Goal: Task Accomplishment & Management: Manage account settings

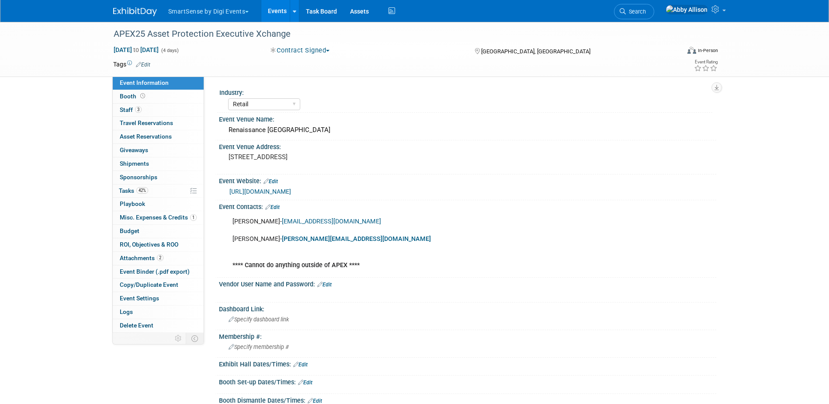
select select "Retail"
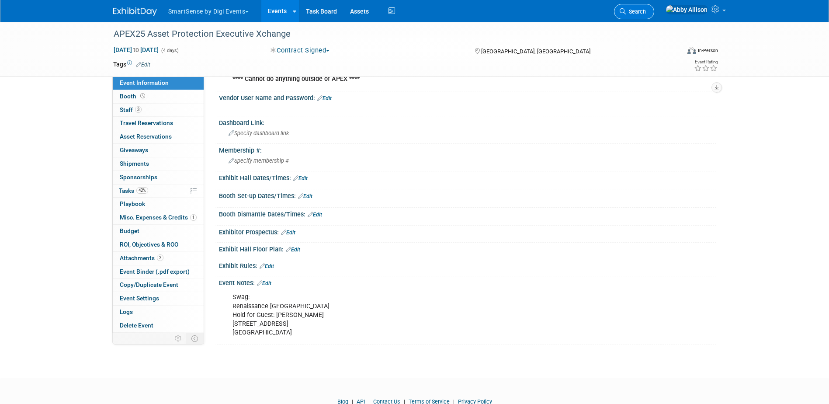
drag, startPoint x: 0, startPoint y: 0, endPoint x: 657, endPoint y: 18, distance: 656.9
click at [654, 18] on link "Search" at bounding box center [634, 11] width 40 height 15
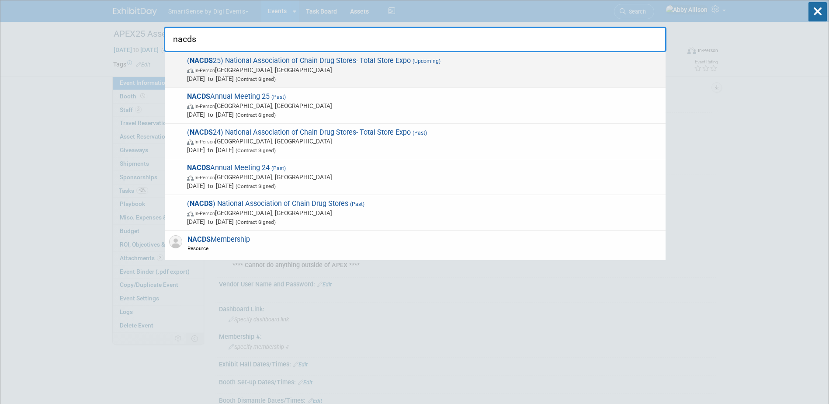
type input "nacds"
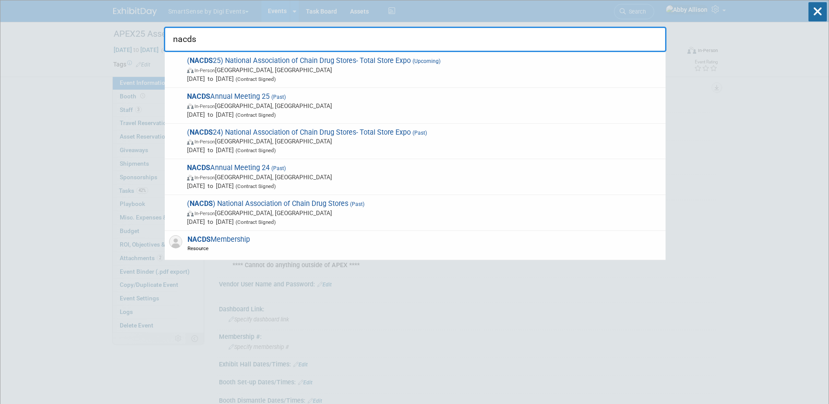
drag, startPoint x: 423, startPoint y: 65, endPoint x: 425, endPoint y: 58, distance: 7.6
click at [423, 65] on span "( NACDS 25) National Association of Chain Drug Stores- Total Store Expo (Upcomi…" at bounding box center [422, 69] width 477 height 27
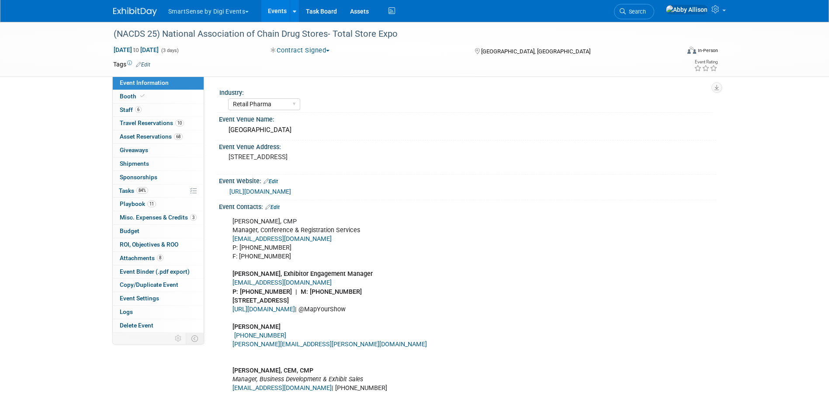
select select "Retail Pharma"
click at [161, 137] on span "Asset Reservations 68" at bounding box center [151, 136] width 63 height 7
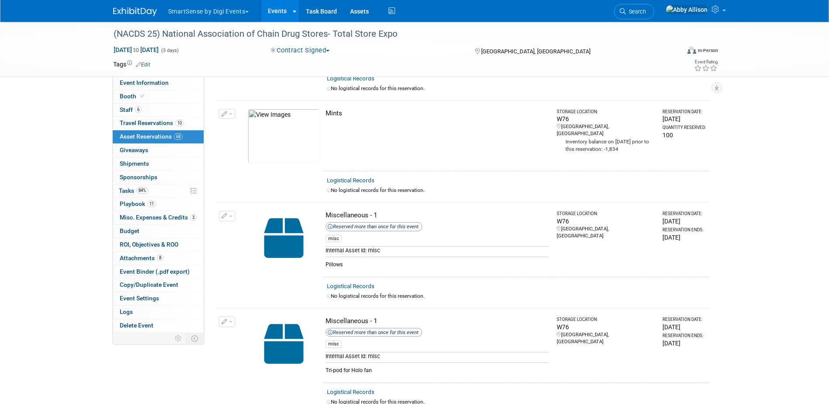
scroll to position [3274, 0]
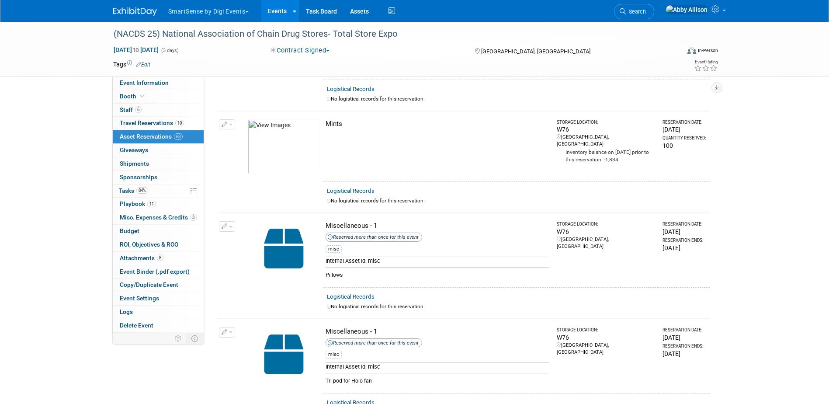
click at [227, 327] on button "button" at bounding box center [227, 332] width 16 height 10
click at [266, 340] on button "Change Reservation" at bounding box center [261, 346] width 74 height 12
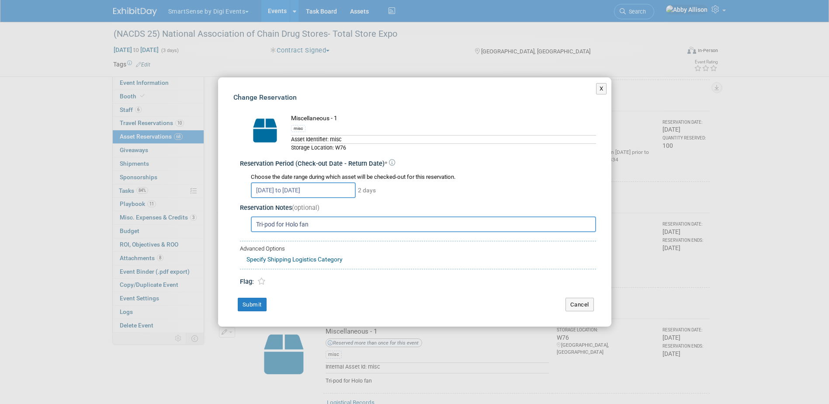
click at [278, 225] on input "Tri-pod for Holo fan" at bounding box center [423, 224] width 345 height 16
click at [276, 225] on input "Tri-pod for Holo fan" at bounding box center [423, 224] width 345 height 16
type input "Tri-pod & shield for Holo fan"
click at [245, 304] on button "Submit" at bounding box center [252, 305] width 29 height 14
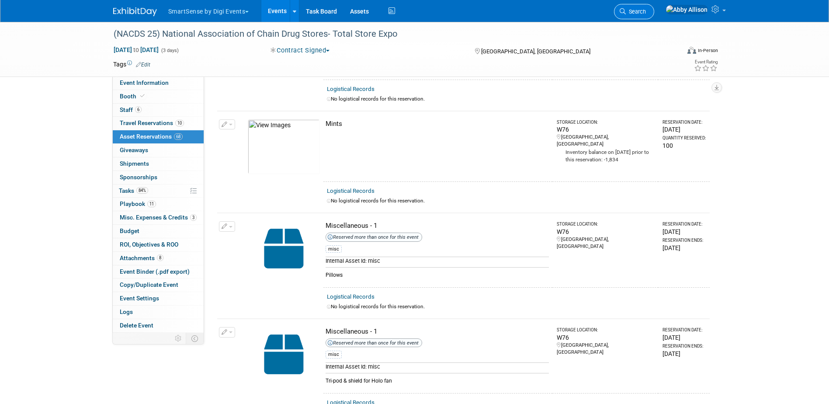
click at [654, 11] on link "Search" at bounding box center [634, 11] width 40 height 15
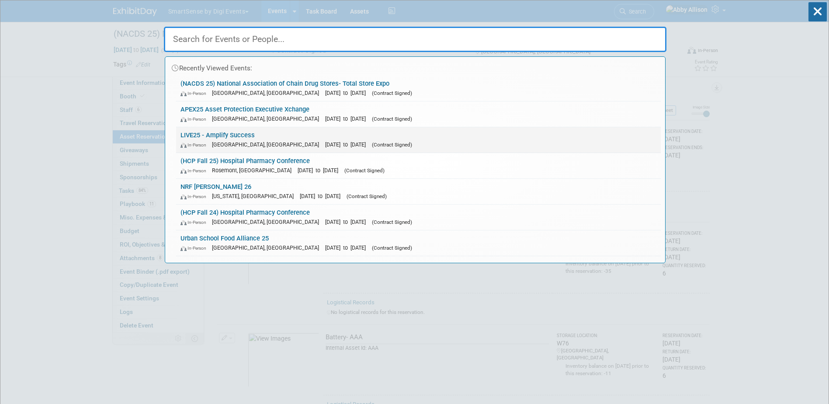
click at [215, 131] on link "LIVE25 - Amplify Success In-Person [GEOGRAPHIC_DATA], [GEOGRAPHIC_DATA] [DATE] …" at bounding box center [418, 139] width 485 height 25
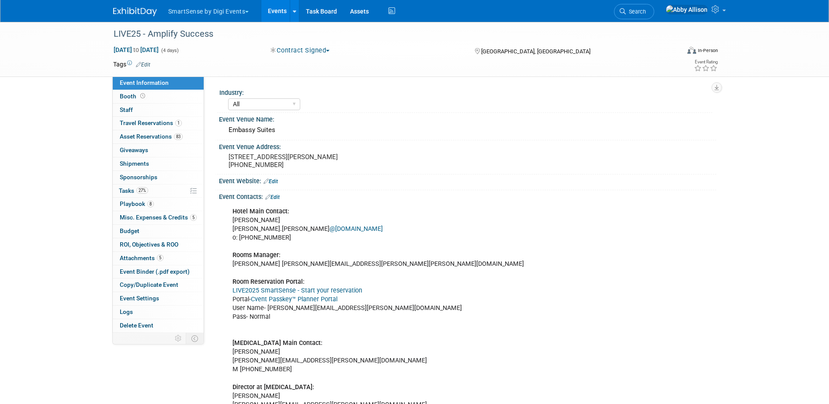
select select "All"
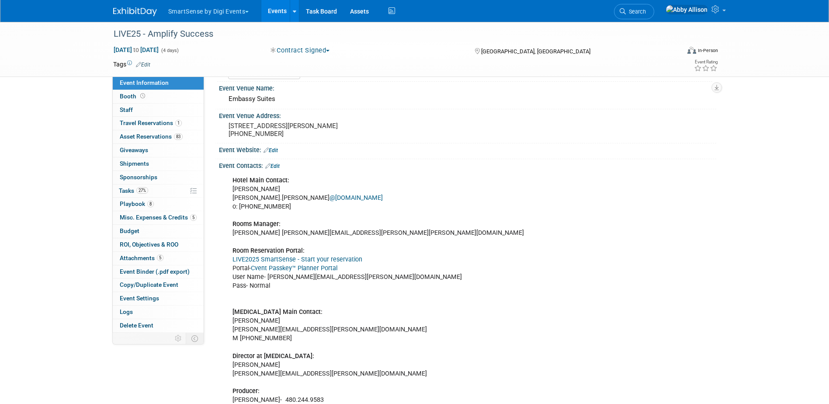
scroll to position [44, 0]
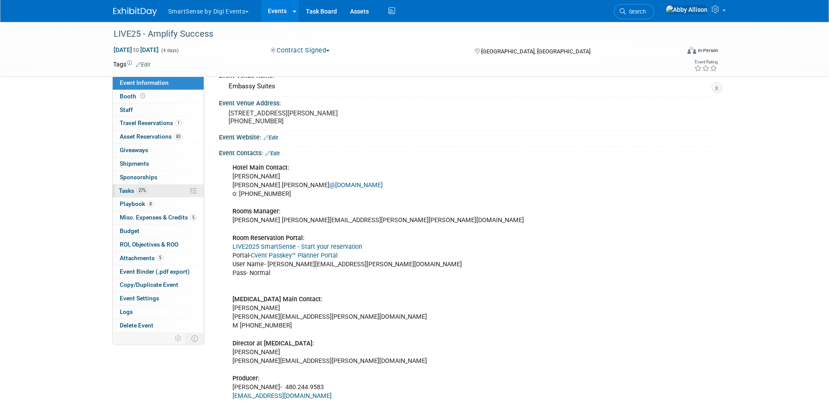
click at [120, 190] on span "Tasks 27%" at bounding box center [133, 190] width 29 height 7
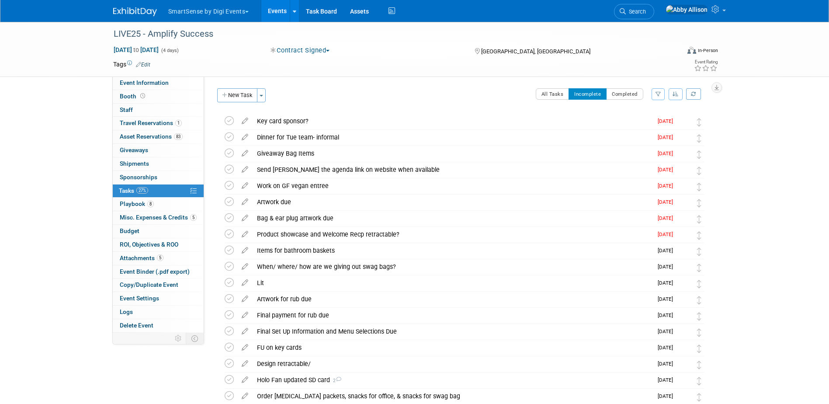
click at [677, 93] on icon "button" at bounding box center [675, 93] width 6 height 5
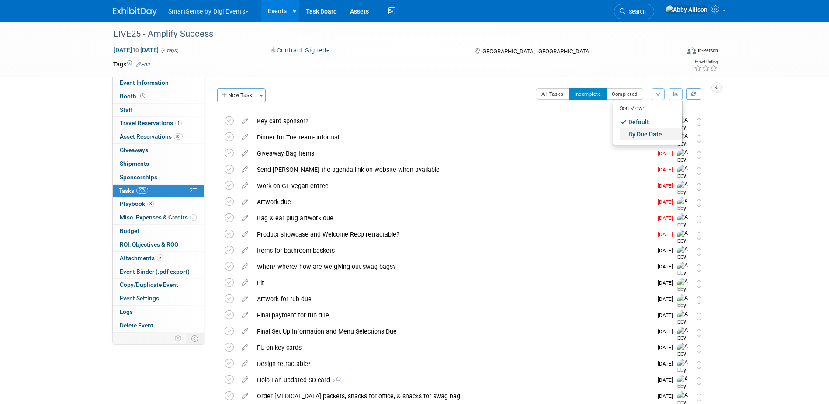
click at [640, 134] on link "By Due Date" at bounding box center [650, 134] width 62 height 12
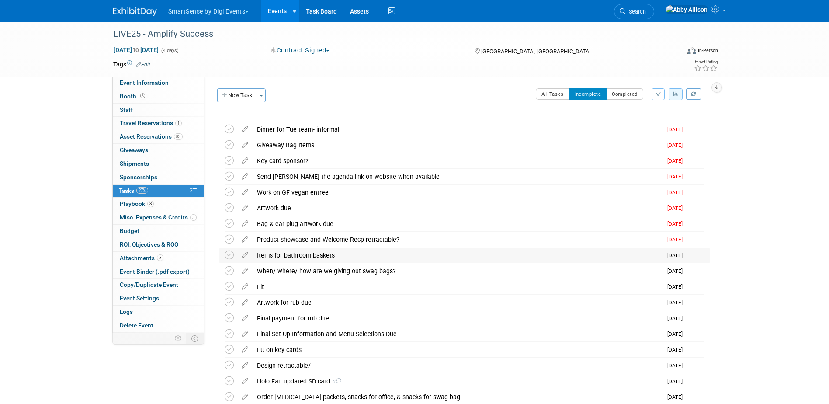
click at [261, 253] on div "Items for bathroom baskets" at bounding box center [457, 255] width 409 height 15
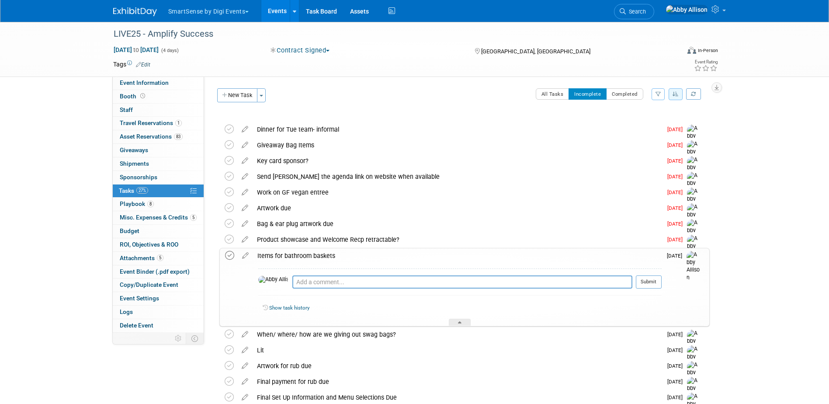
click at [229, 257] on icon at bounding box center [229, 255] width 9 height 9
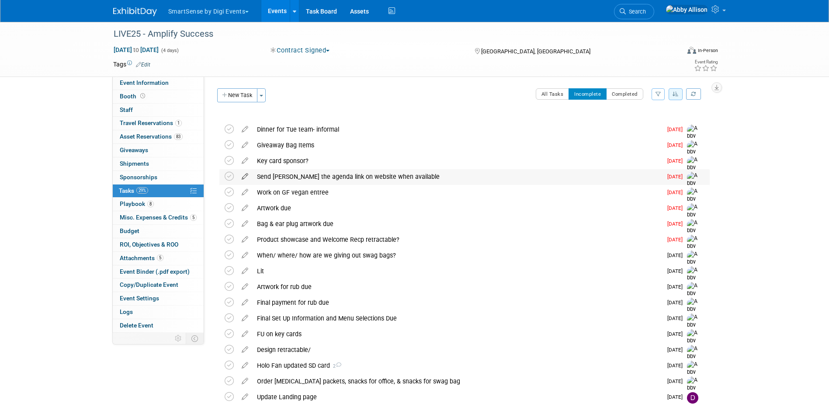
click at [244, 176] on icon at bounding box center [244, 174] width 15 height 11
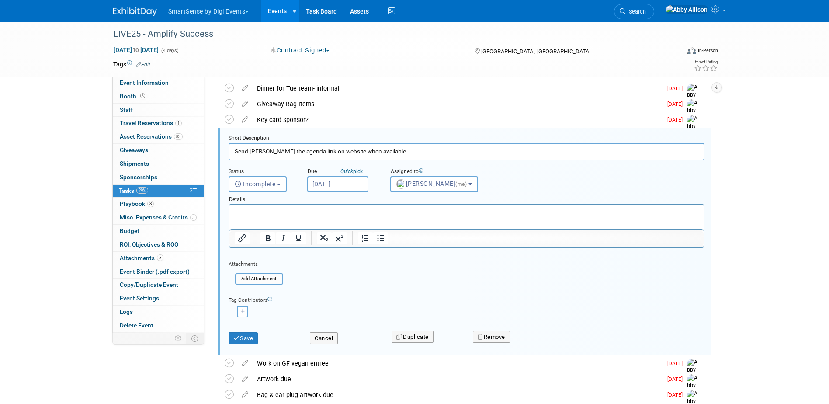
click at [320, 183] on input "Aug 15, 2025" at bounding box center [337, 184] width 61 height 16
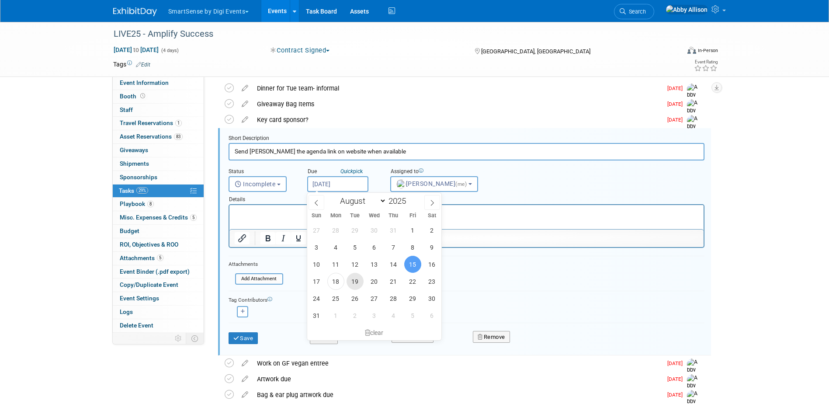
click at [352, 283] on span "19" at bounding box center [354, 281] width 17 height 17
type input "Aug 19, 2025"
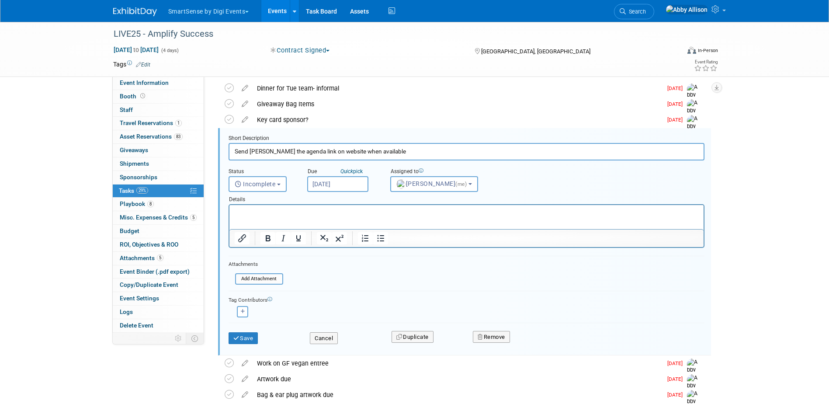
click at [237, 331] on div "Save" at bounding box center [263, 335] width 82 height 18
click at [237, 335] on icon "submit" at bounding box center [236, 338] width 7 height 6
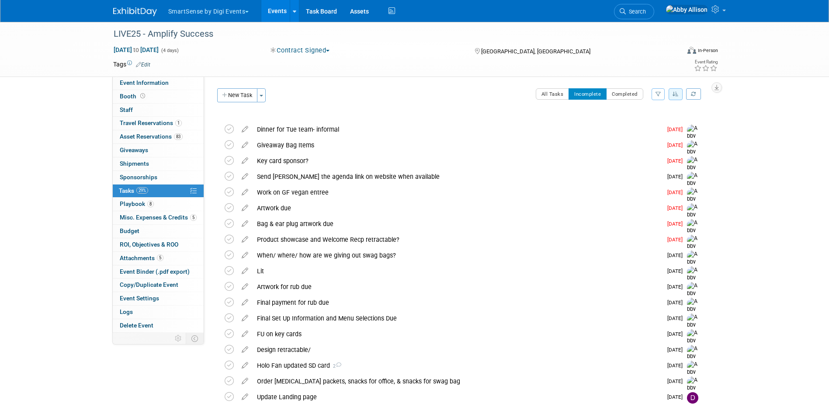
click at [671, 94] on button "button" at bounding box center [675, 94] width 14 height 12
click at [657, 133] on link "By Due Date" at bounding box center [650, 134] width 62 height 12
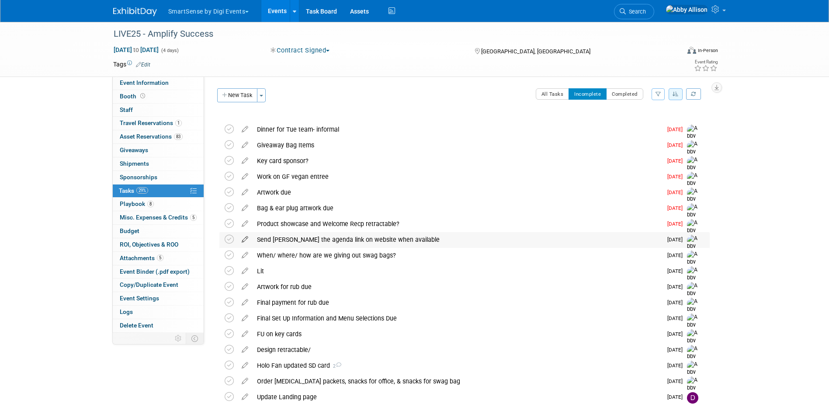
click at [243, 239] on icon at bounding box center [244, 237] width 15 height 11
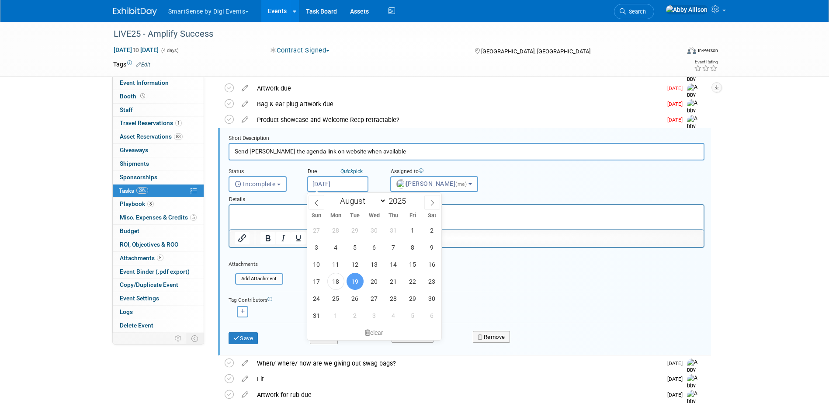
click at [336, 179] on input "Aug 19, 2025" at bounding box center [337, 184] width 61 height 16
click at [429, 204] on icon at bounding box center [432, 203] width 6 height 6
select select "8"
click at [341, 266] on span "15" at bounding box center [335, 264] width 17 height 17
type input "Sep 15, 2025"
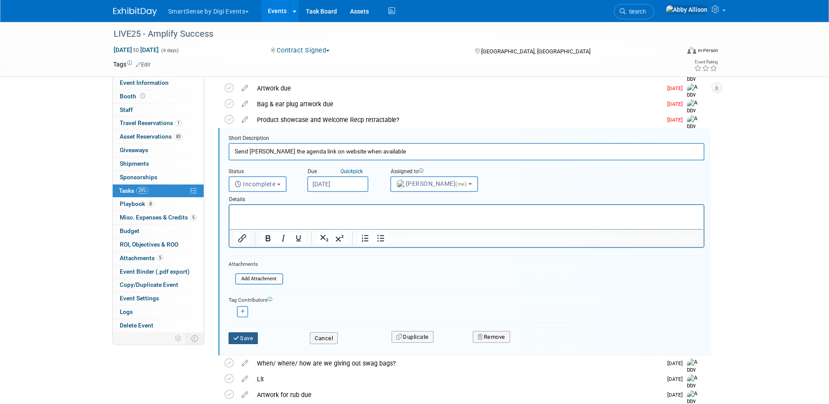
click at [247, 336] on button "Save" at bounding box center [243, 338] width 30 height 12
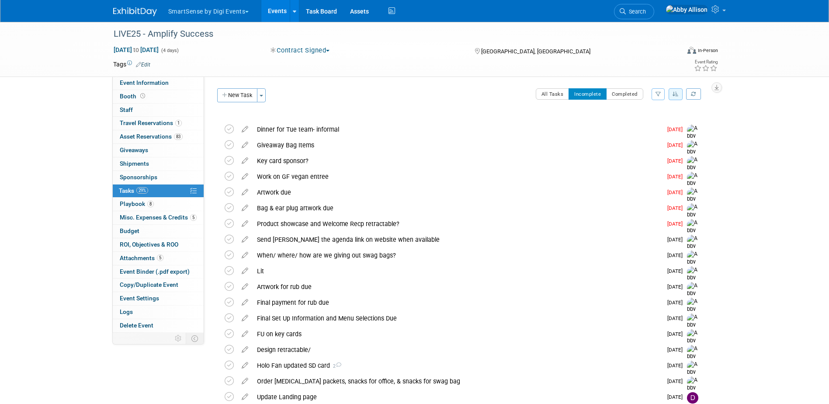
click at [673, 94] on icon "button" at bounding box center [675, 93] width 6 height 5
click at [646, 135] on link "By Due Date" at bounding box center [650, 134] width 62 height 12
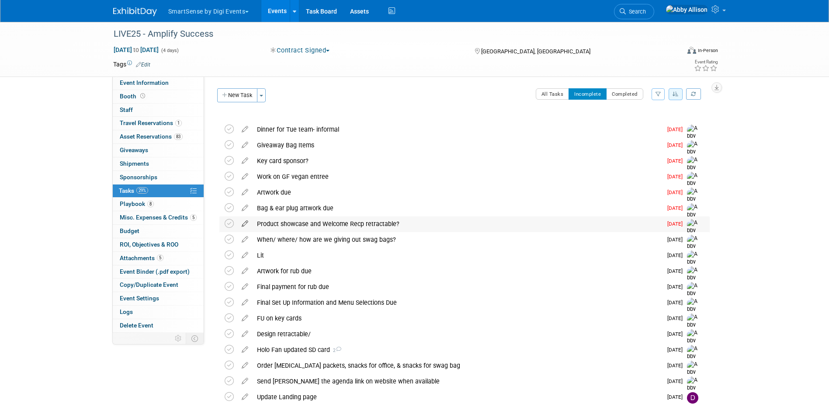
click at [245, 222] on icon at bounding box center [244, 221] width 15 height 11
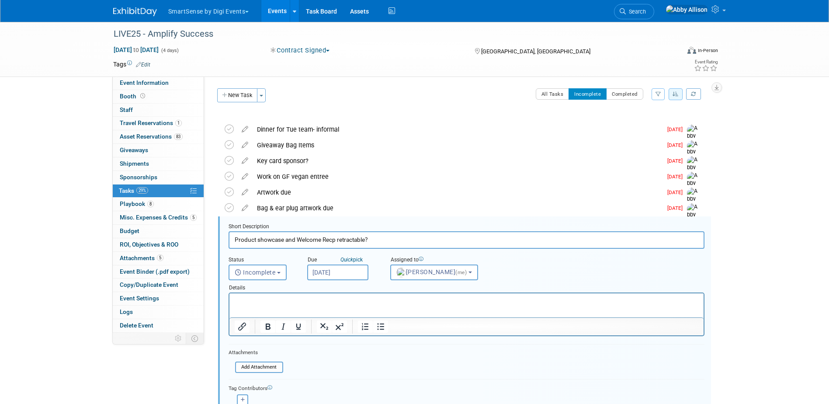
scroll to position [88, 0]
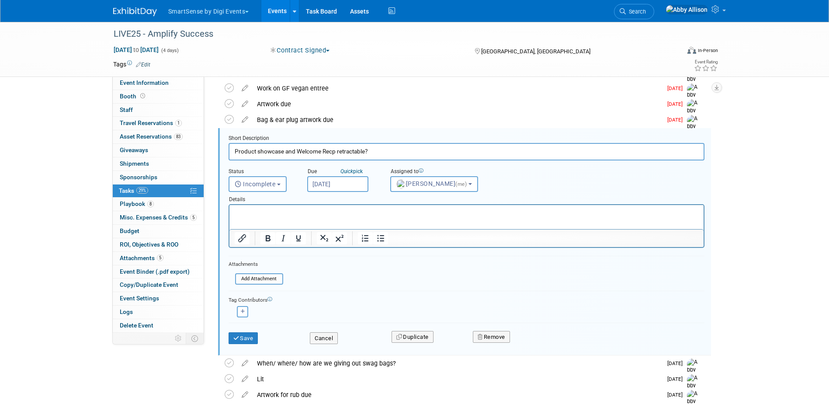
drag, startPoint x: 282, startPoint y: 152, endPoint x: 257, endPoint y: 152, distance: 24.5
click at [257, 152] on input "Product showcase and Welcome Recp retractable?" at bounding box center [466, 151] width 476 height 17
type input "Product session and Welcome Recp retractable?"
click at [253, 339] on button "Save" at bounding box center [243, 338] width 30 height 12
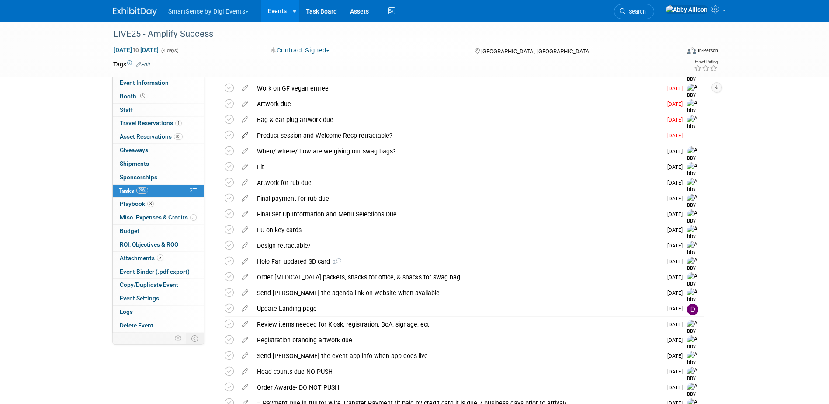
click at [242, 133] on icon at bounding box center [244, 133] width 15 height 11
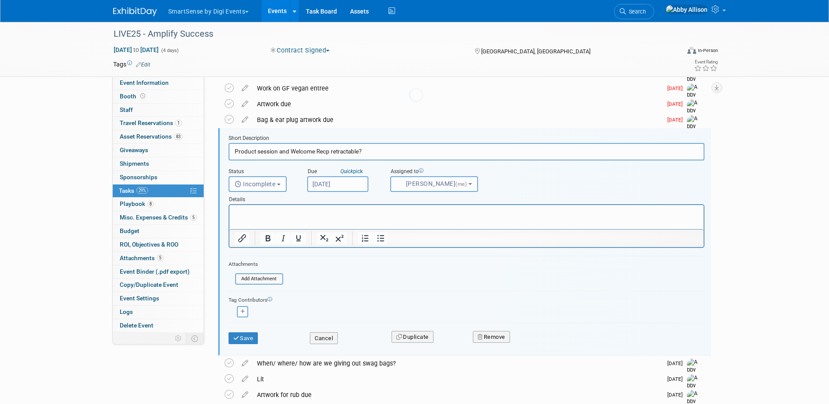
scroll to position [0, 0]
click at [315, 183] on input "Aug 18, 2025" at bounding box center [337, 184] width 61 height 16
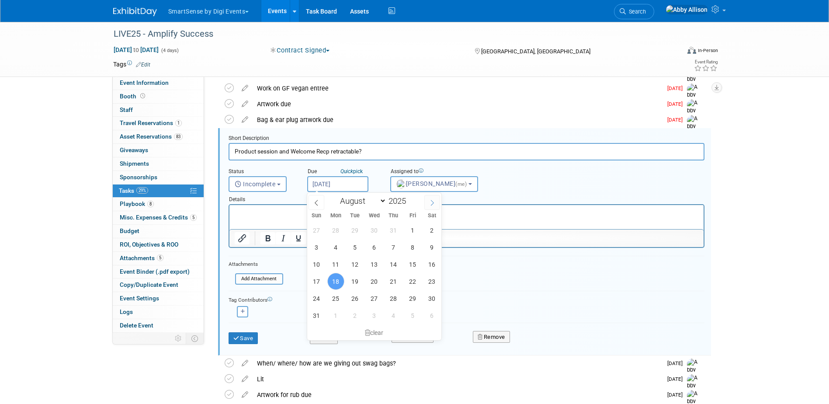
click at [429, 202] on span at bounding box center [432, 202] width 16 height 15
select select "8"
click at [339, 262] on span "15" at bounding box center [335, 264] width 17 height 17
type input "Sep 15, 2025"
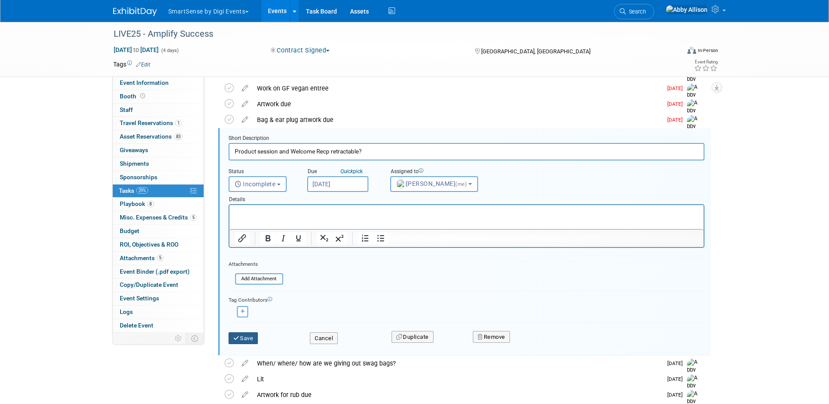
click at [243, 334] on button "Save" at bounding box center [243, 338] width 30 height 12
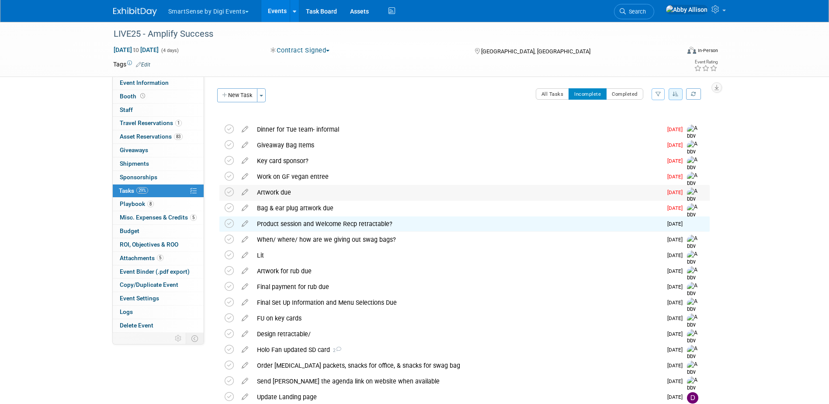
click at [265, 190] on div "Artwork due" at bounding box center [457, 192] width 409 height 15
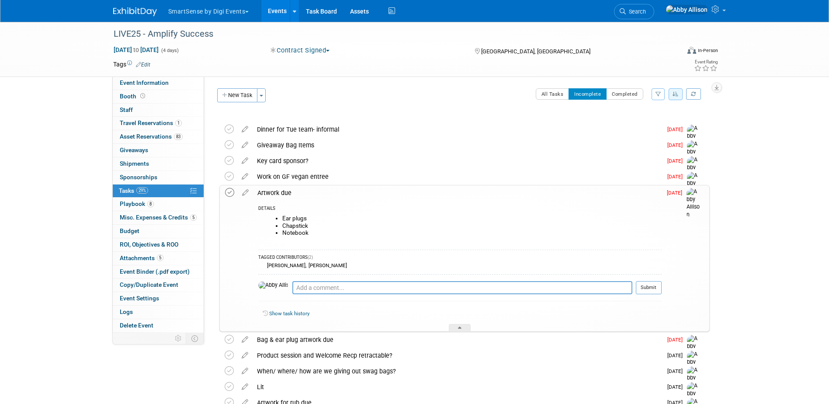
click at [228, 194] on icon at bounding box center [229, 192] width 9 height 9
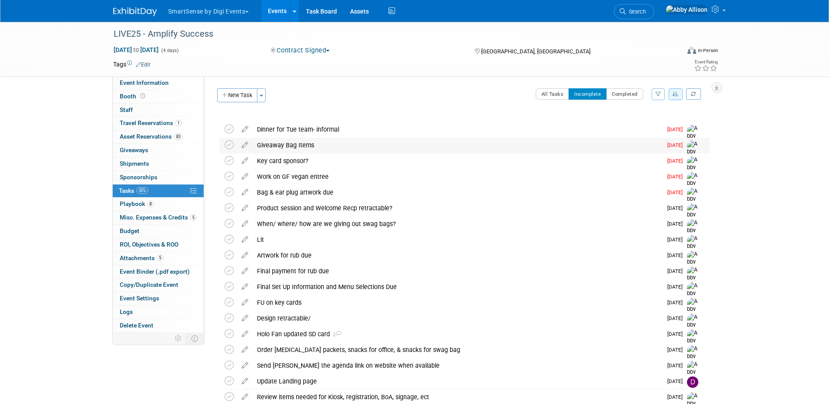
click at [287, 145] on div "Giveaway Bag Items" at bounding box center [457, 145] width 409 height 15
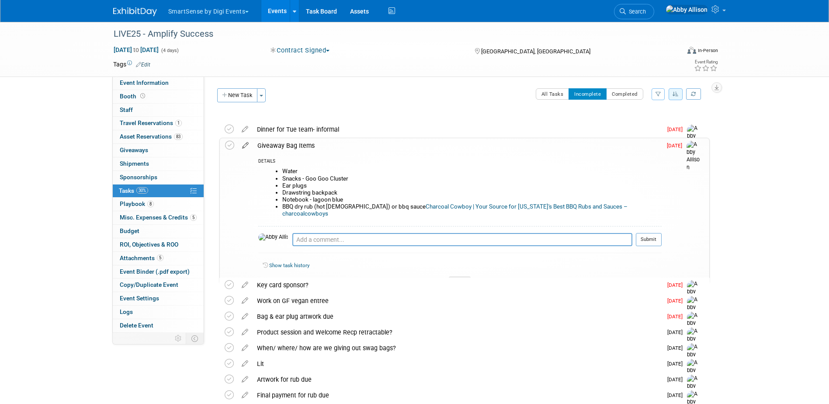
click at [245, 145] on icon at bounding box center [245, 143] width 15 height 11
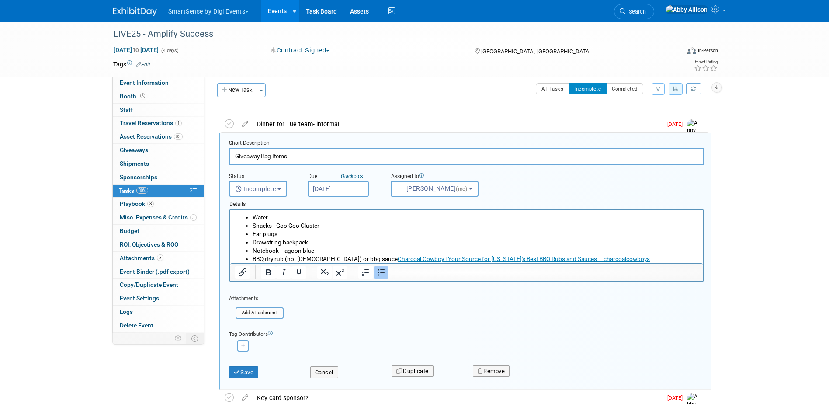
scroll to position [10, 0]
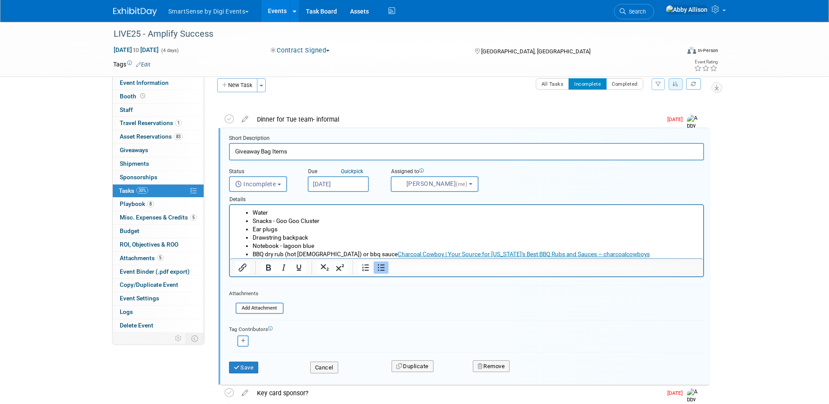
click at [329, 186] on input "Aug 15, 2025" at bounding box center [338, 184] width 61 height 16
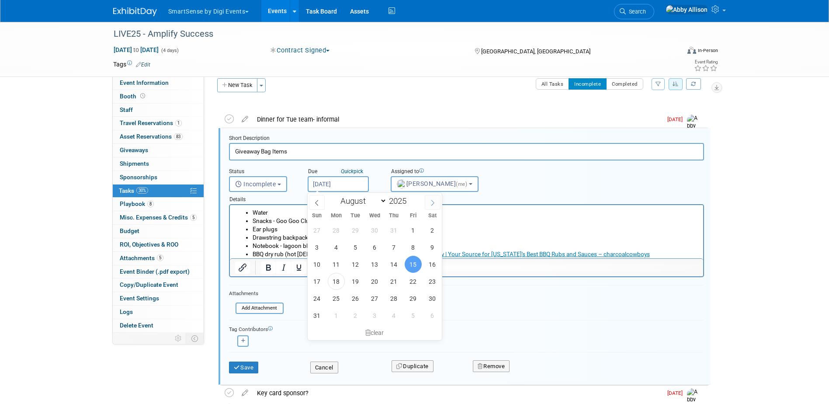
click at [429, 202] on span at bounding box center [433, 202] width 16 height 15
select select "8"
click at [332, 295] on span "29" at bounding box center [336, 298] width 17 height 17
type input "Sep 29, 2025"
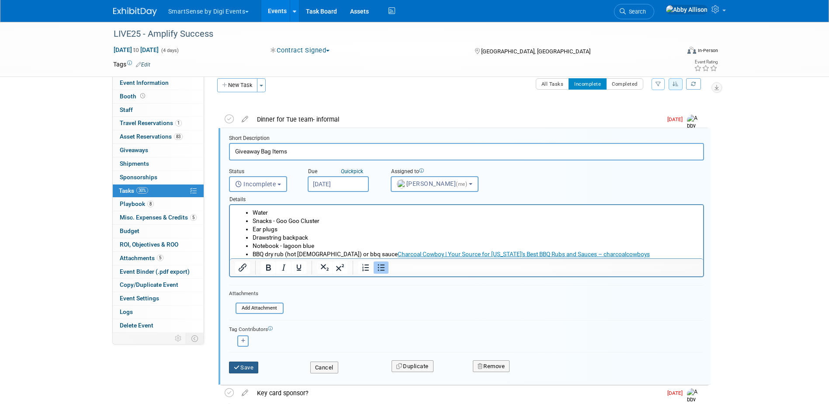
click at [242, 368] on button "Save" at bounding box center [244, 367] width 30 height 12
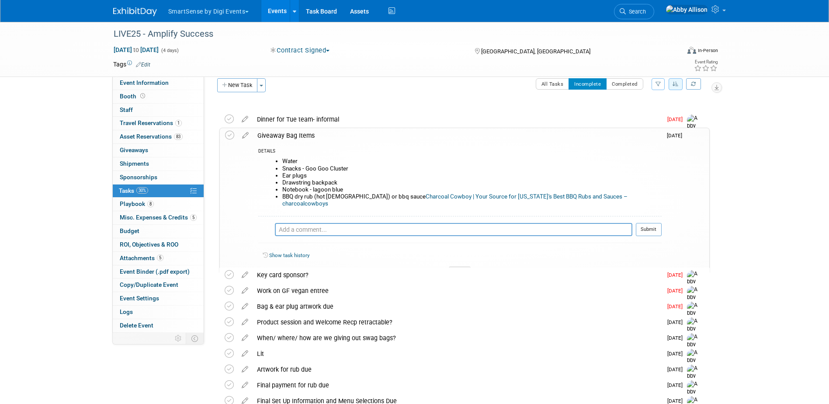
click at [675, 82] on icon "button" at bounding box center [675, 83] width 6 height 5
click at [644, 110] on link "Default" at bounding box center [650, 112] width 62 height 12
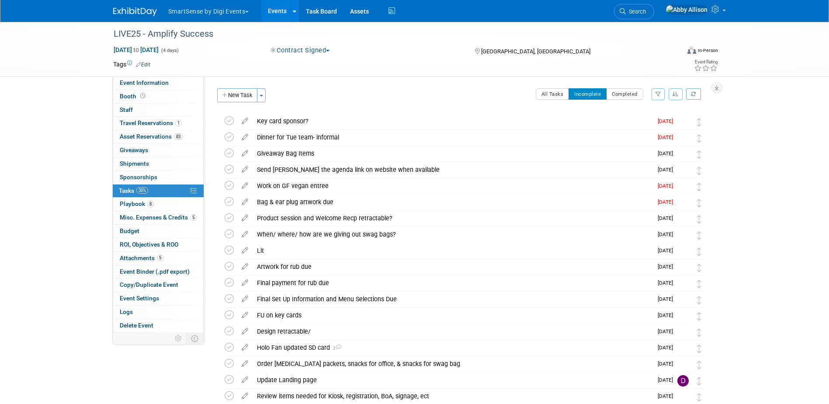
click at [671, 99] on button "button" at bounding box center [675, 94] width 14 height 12
click at [648, 132] on link "By Due Date" at bounding box center [650, 134] width 62 height 12
